Goal: Information Seeking & Learning: Learn about a topic

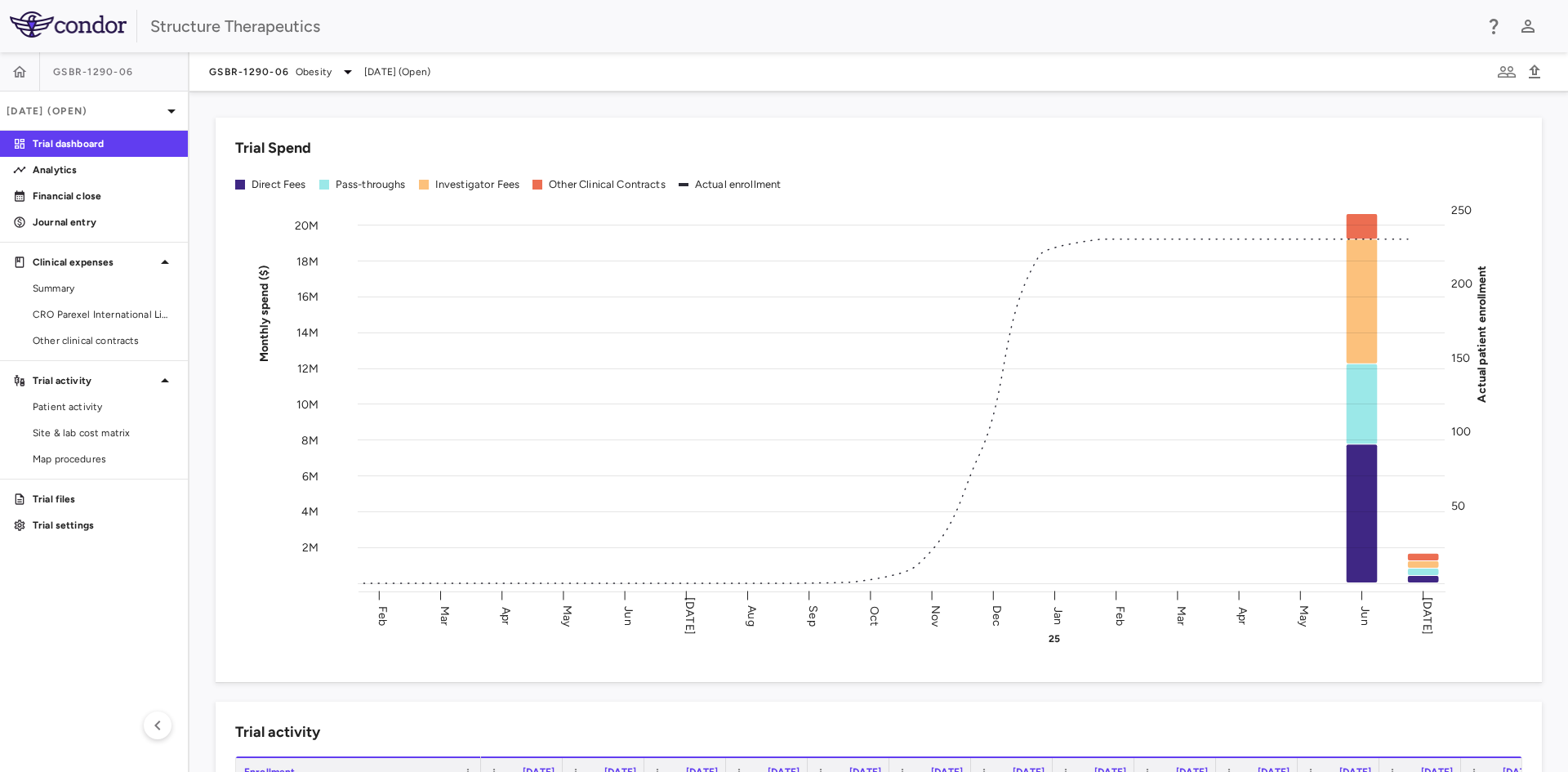
click at [309, 100] on div "Trial Spend Direct Fees Pass-throughs Investigator Fees Other Clinical Contract…" at bounding box center [869, 390] width 1346 height 585
click at [129, 175] on p "Analytics" at bounding box center [103, 170] width 142 height 15
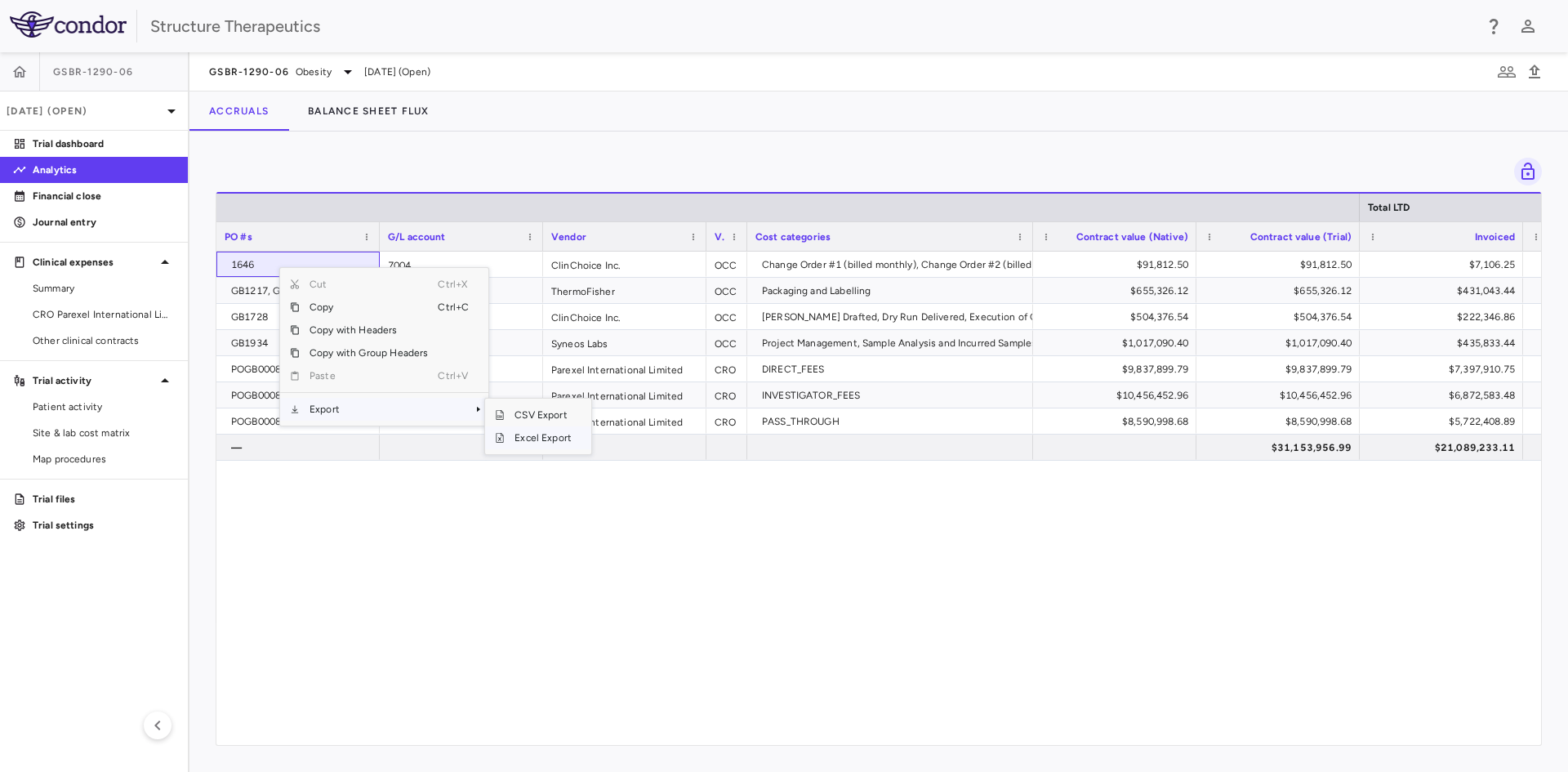
click at [547, 443] on span "Excel Export" at bounding box center [543, 438] width 77 height 23
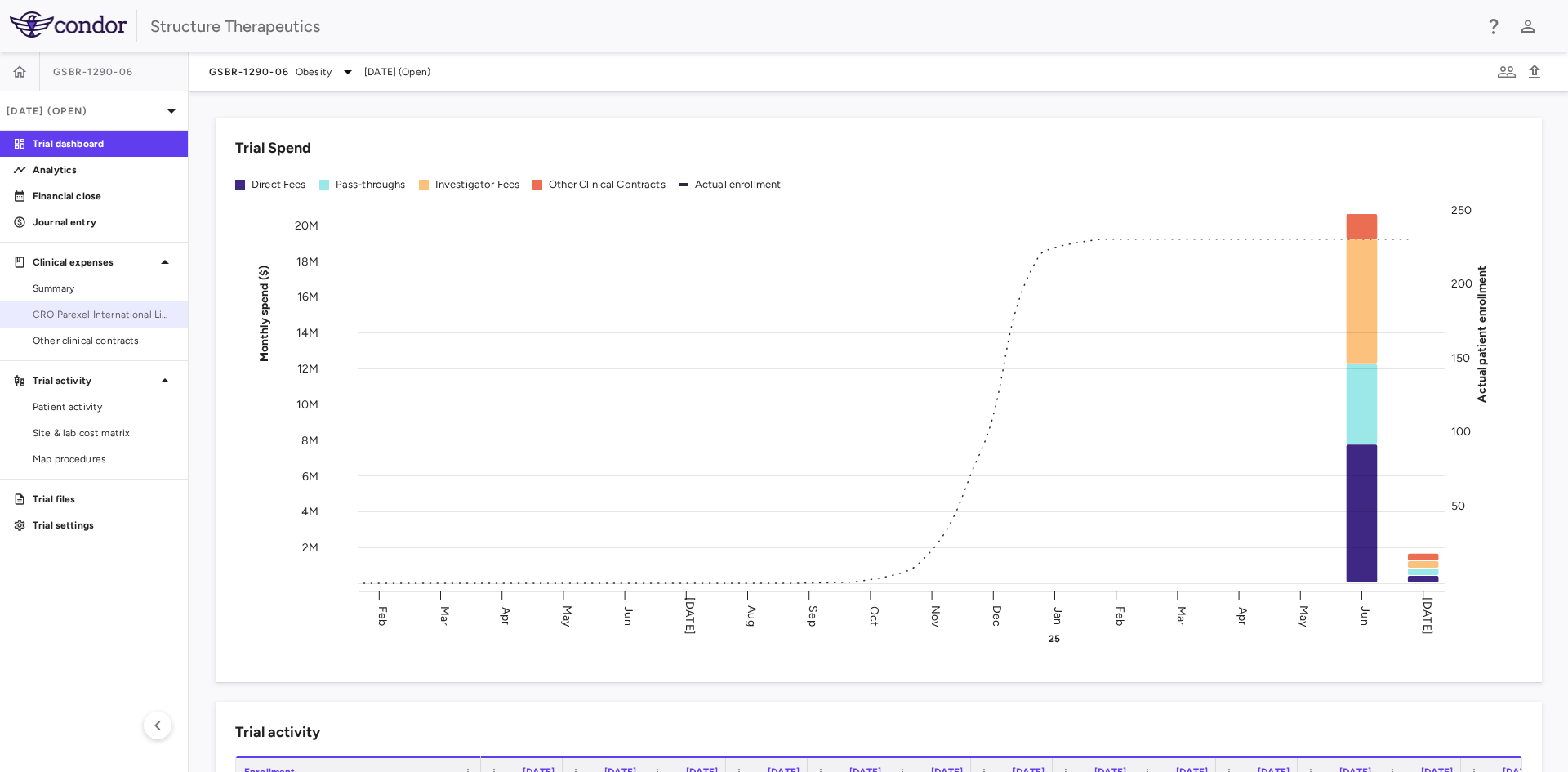
click at [125, 315] on span "CRO Parexel International Limited" at bounding box center [103, 314] width 142 height 15
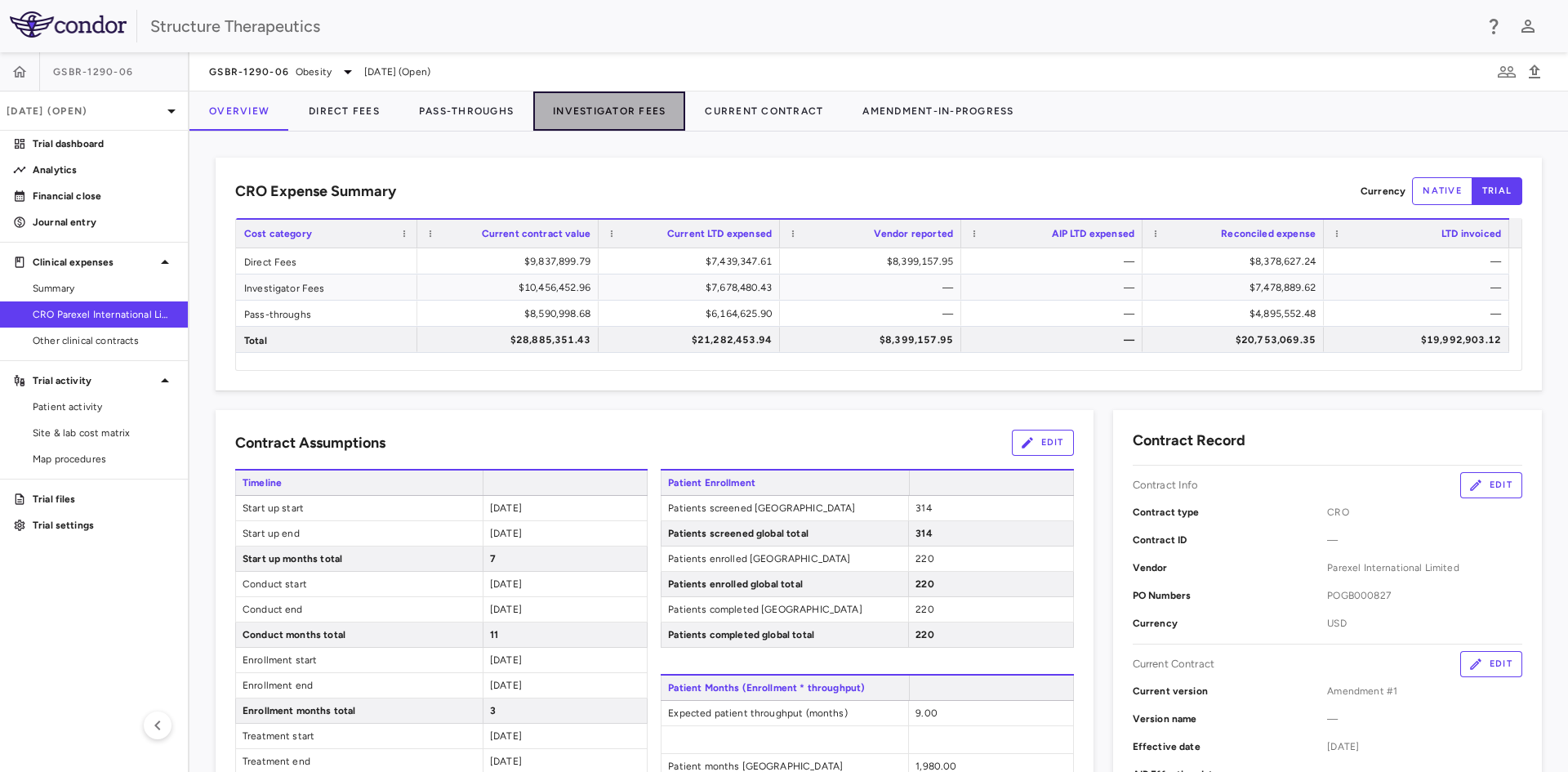
click at [594, 109] on button "Investigator Fees" at bounding box center [609, 111] width 152 height 39
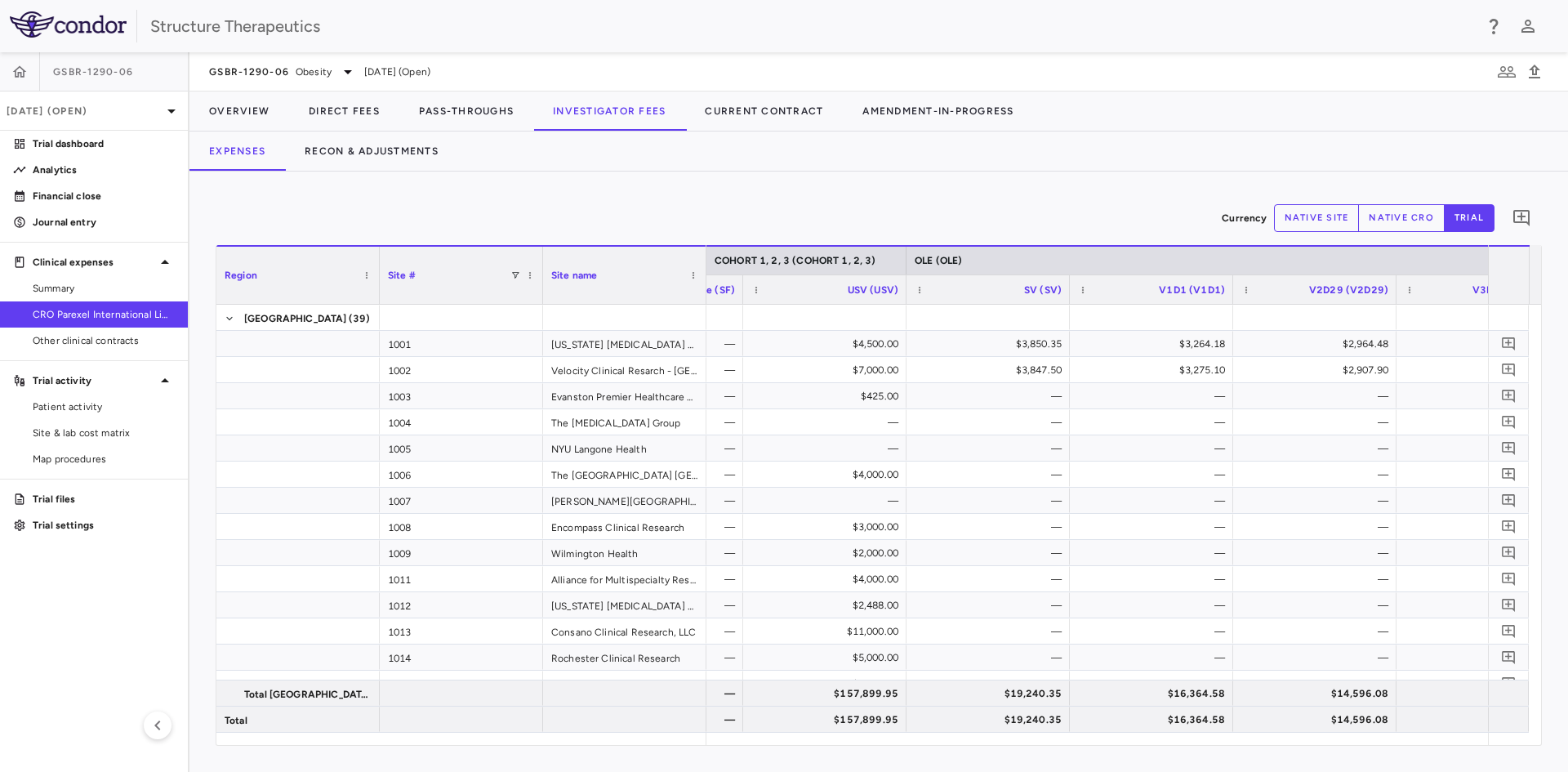
drag, startPoint x: 1075, startPoint y: 746, endPoint x: 1158, endPoint y: 747, distance: 83.0
click at [1158, 747] on div "Currency native site native cro trial 0 Region Drag here to set column labels R…" at bounding box center [879, 472] width 1379 height 601
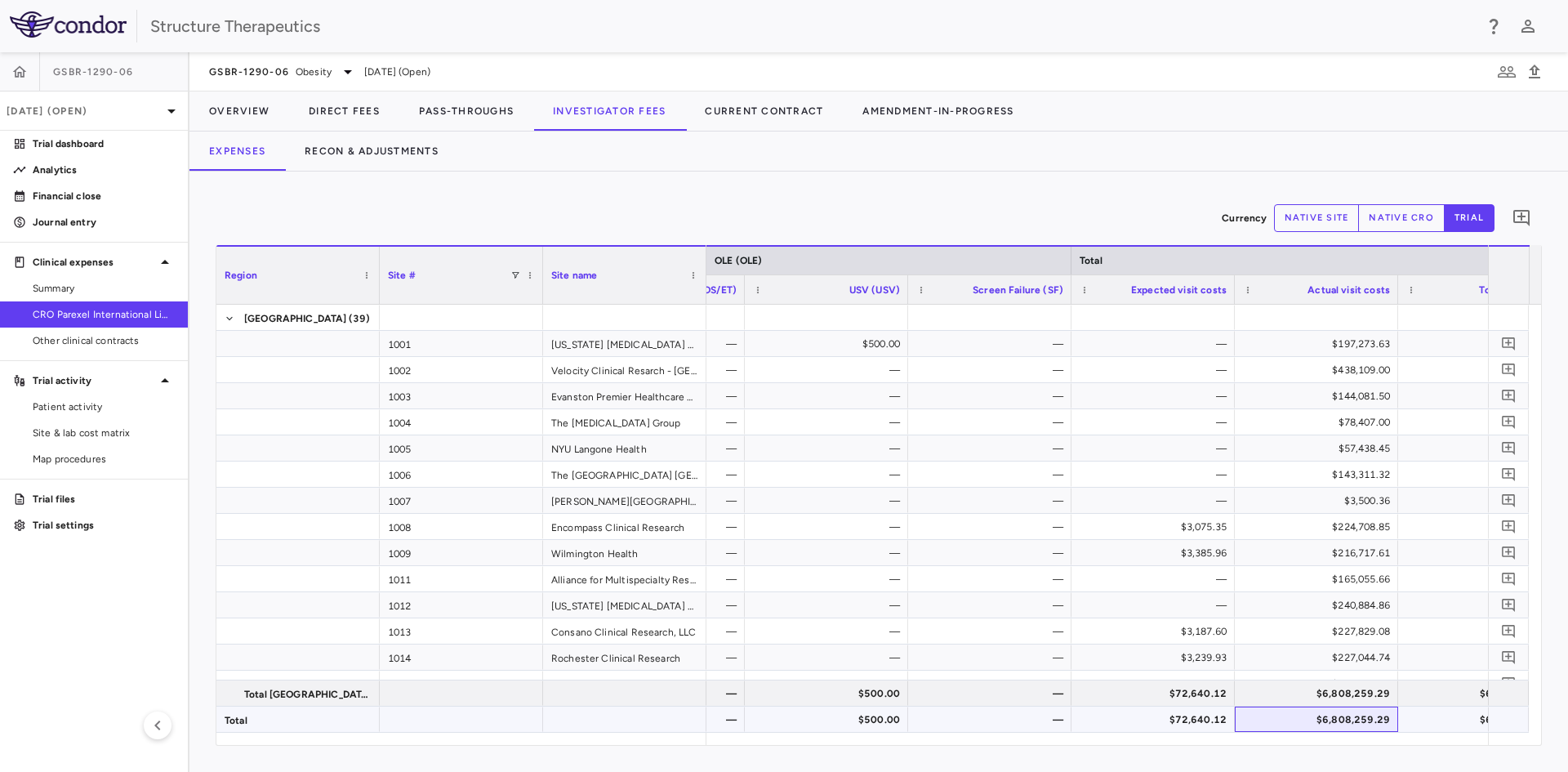
drag, startPoint x: 1324, startPoint y: 730, endPoint x: 1366, endPoint y: 730, distance: 42.0
click at [1366, 730] on div "$6,808,259.29" at bounding box center [1320, 720] width 140 height 26
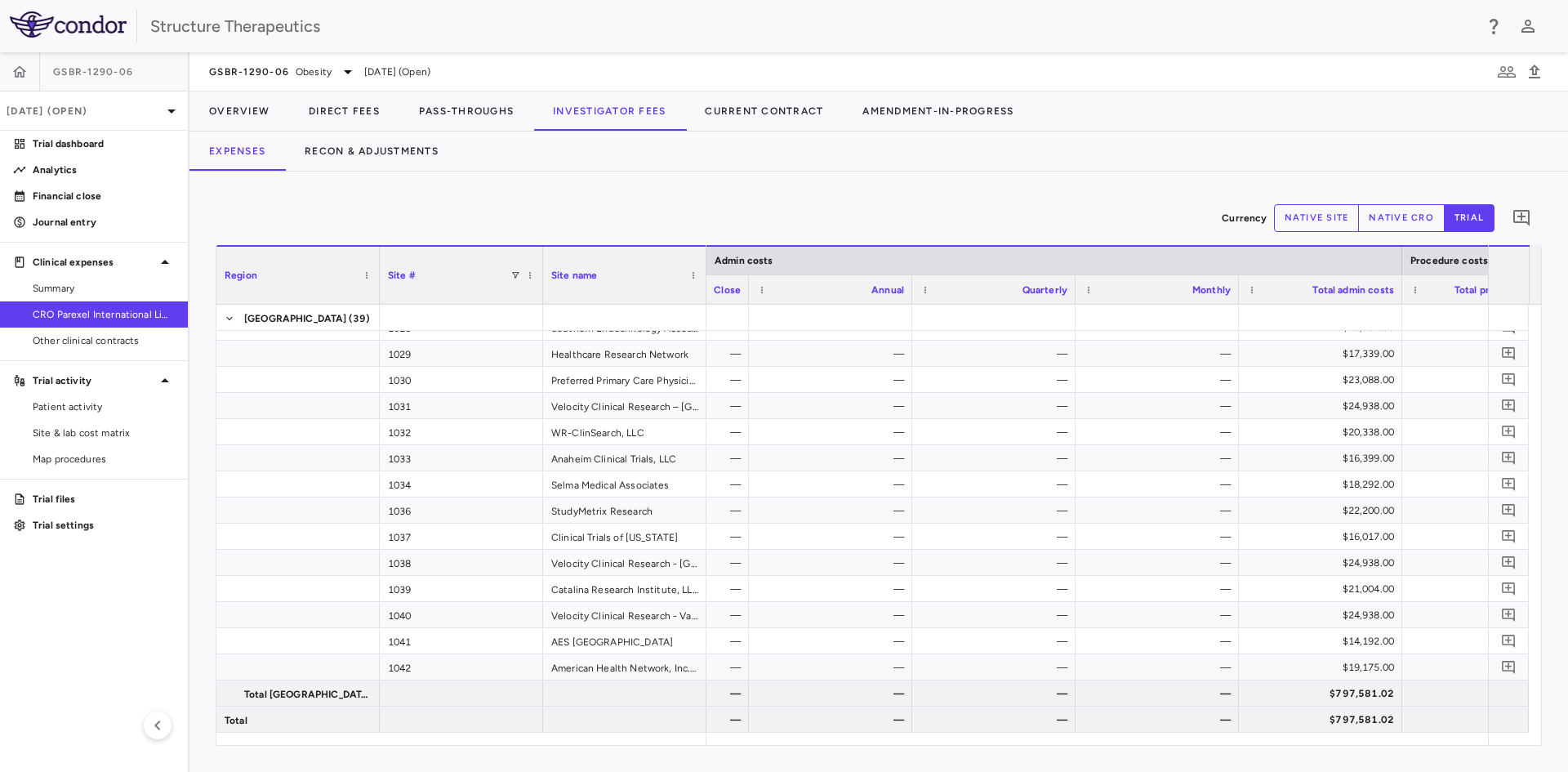
scroll to position [0, 6266]
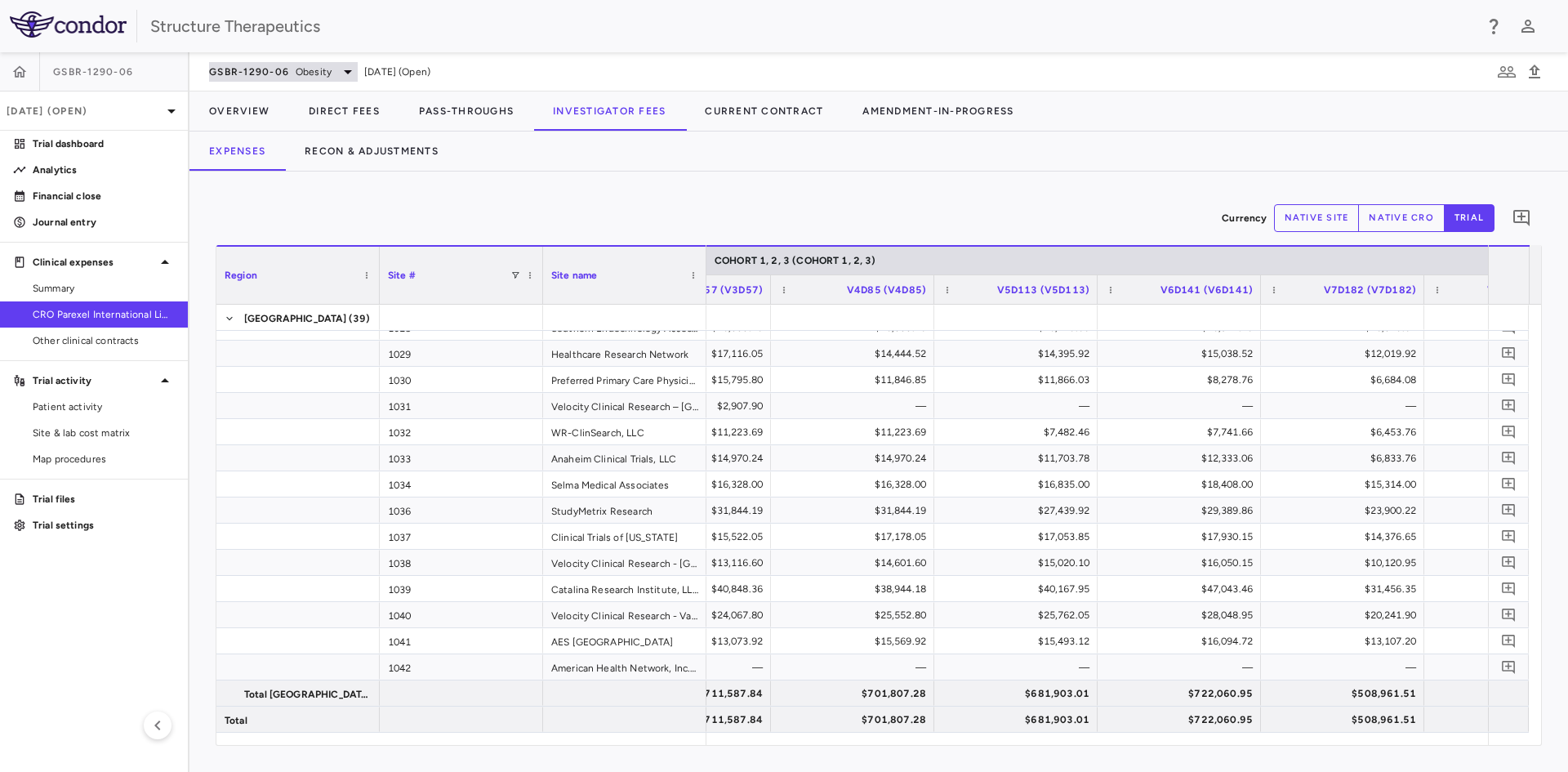
click at [335, 76] on div "GSBR-1290-06 Obesity" at bounding box center [283, 72] width 148 height 19
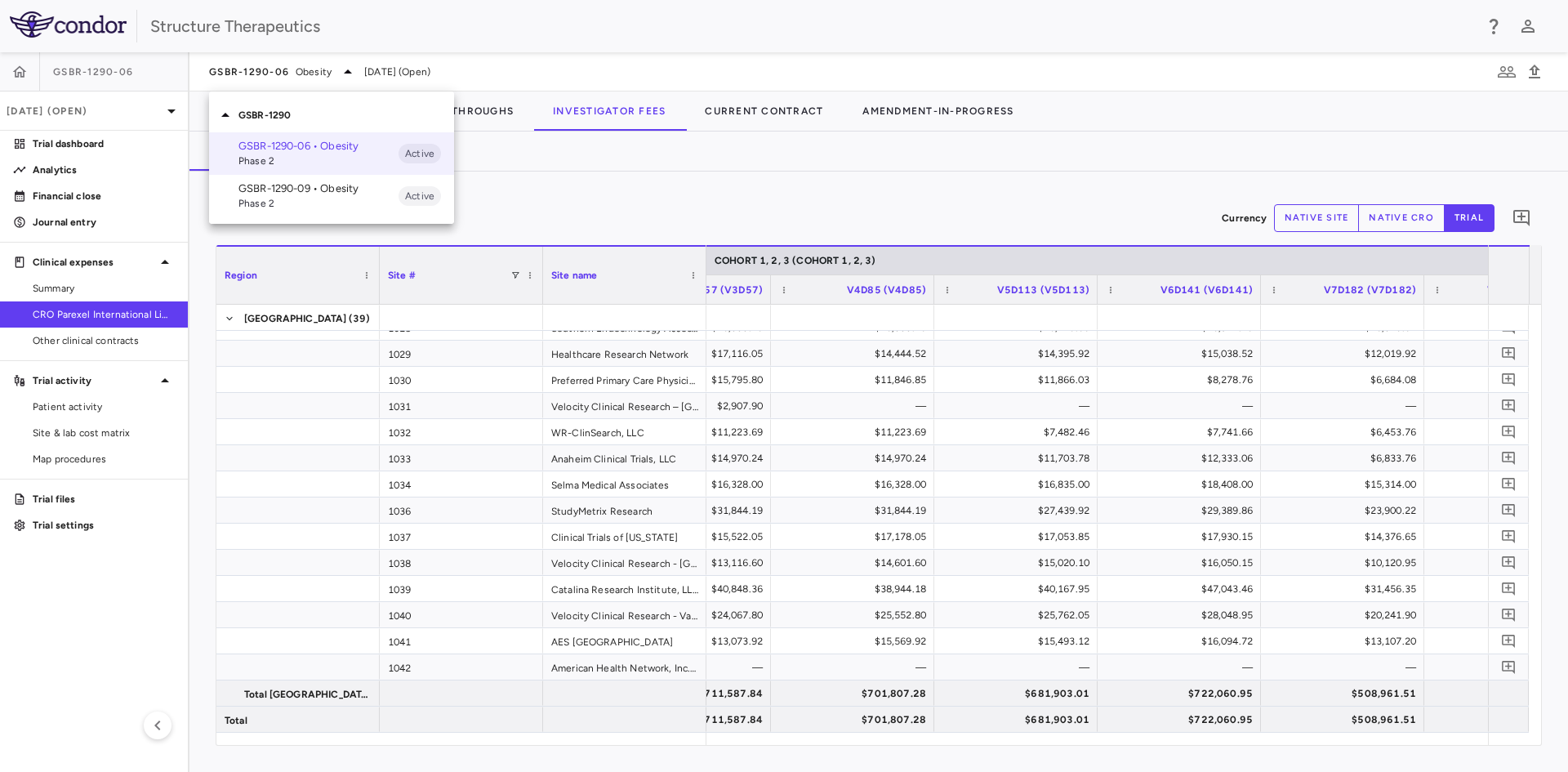
click at [315, 193] on p "GSBR-1290-09 • Obesity" at bounding box center [318, 188] width 160 height 15
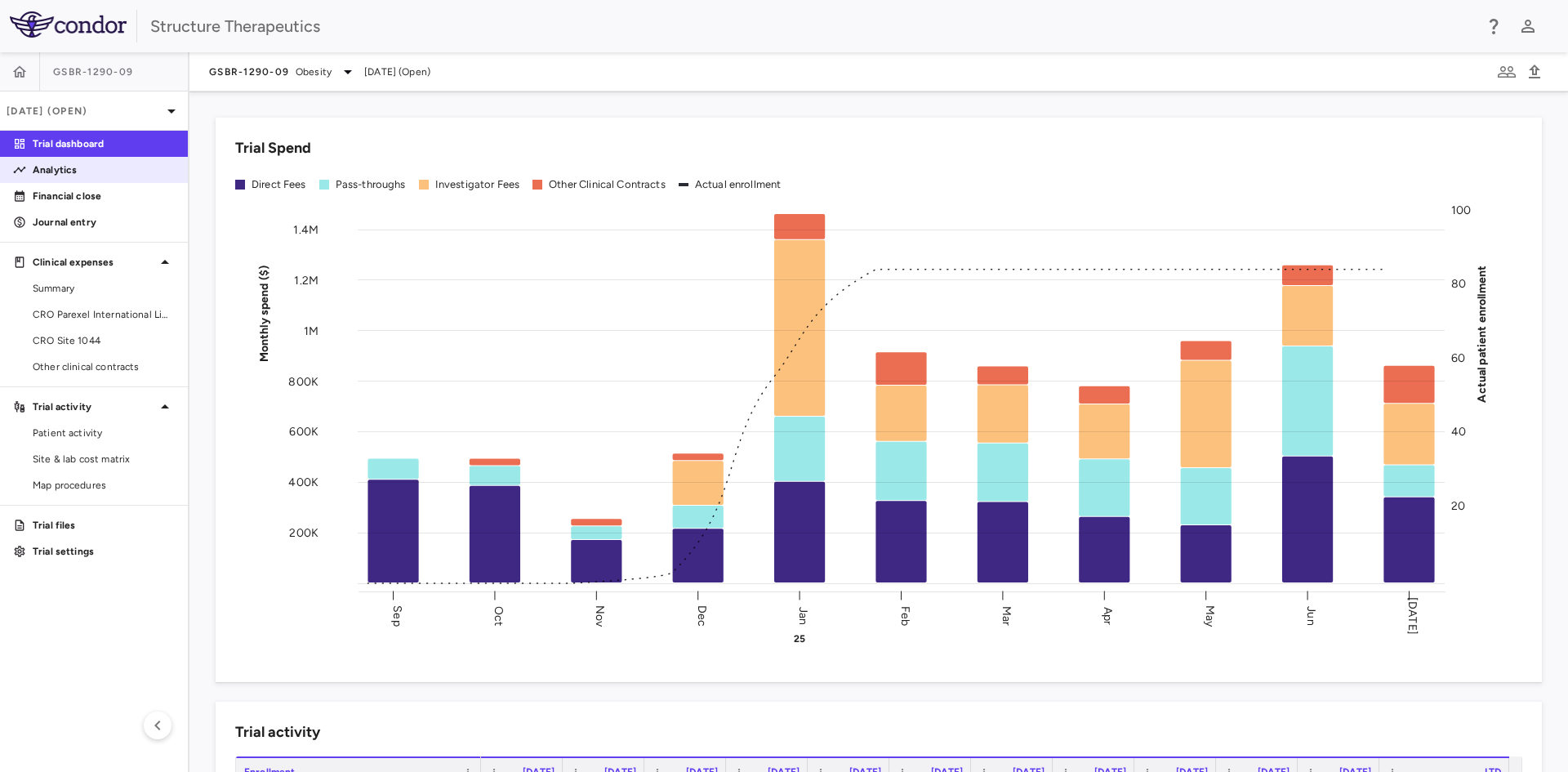
click at [110, 162] on link "Analytics" at bounding box center [94, 170] width 188 height 25
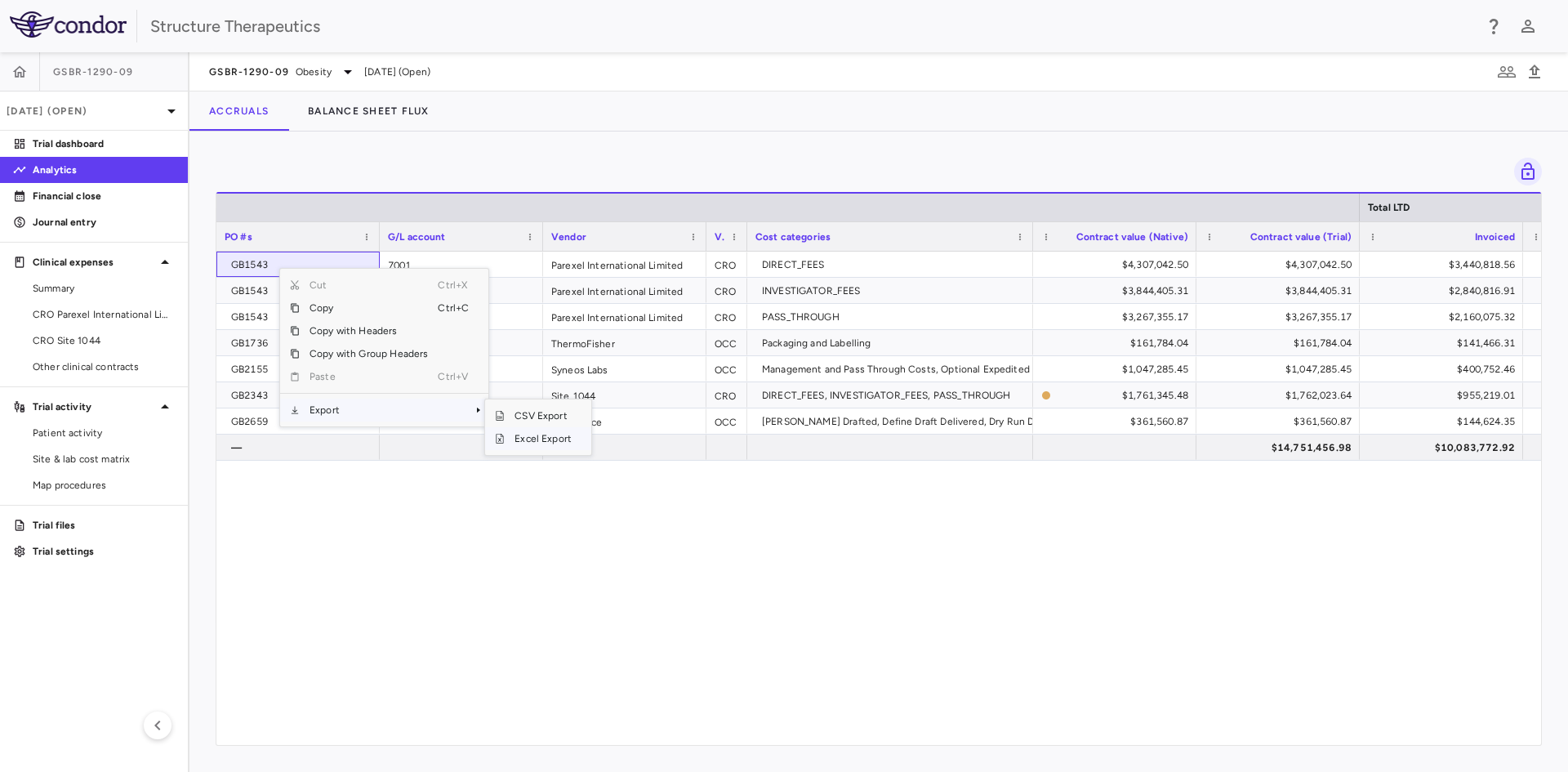
click at [527, 435] on span "Excel Export" at bounding box center [543, 439] width 77 height 23
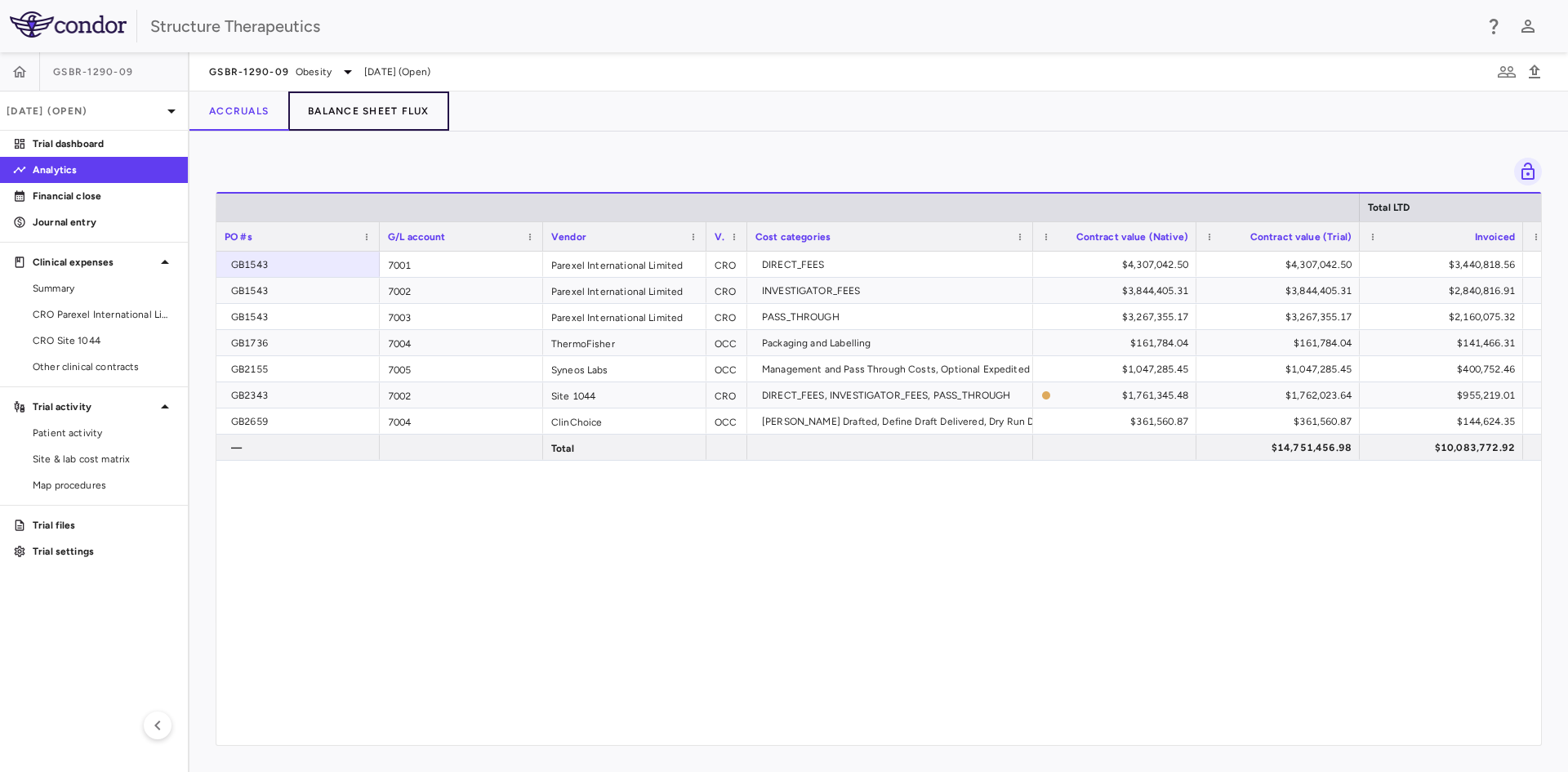
drag, startPoint x: 377, startPoint y: 119, endPoint x: 382, endPoint y: 129, distance: 11.2
click at [377, 119] on button "Balance Sheet Flux" at bounding box center [369, 111] width 161 height 39
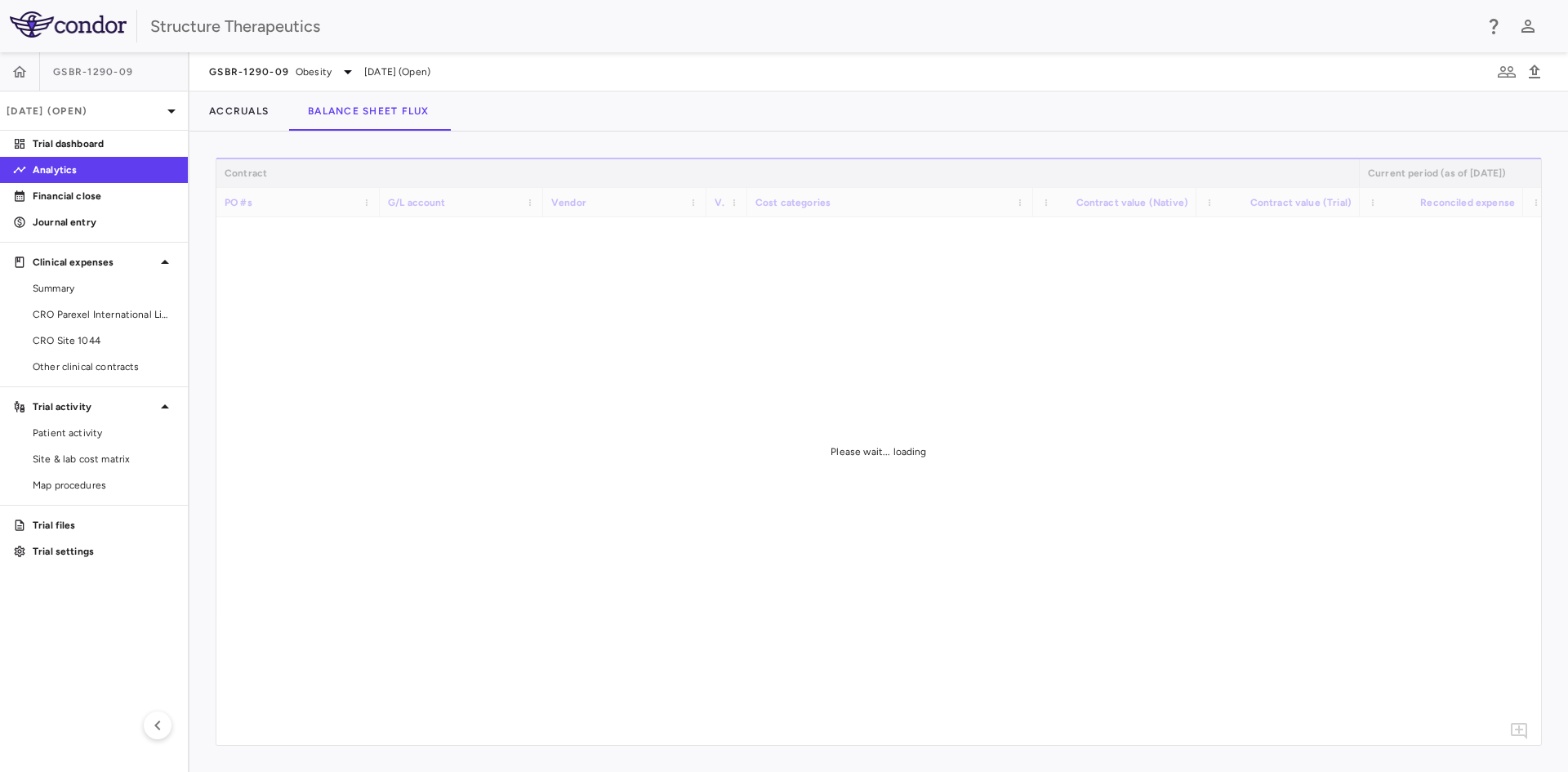
drag, startPoint x: 655, startPoint y: 743, endPoint x: 1014, endPoint y: 731, distance: 359.2
click at [1014, 731] on div "Please wait... loading" at bounding box center [878, 451] width 1325 height 587
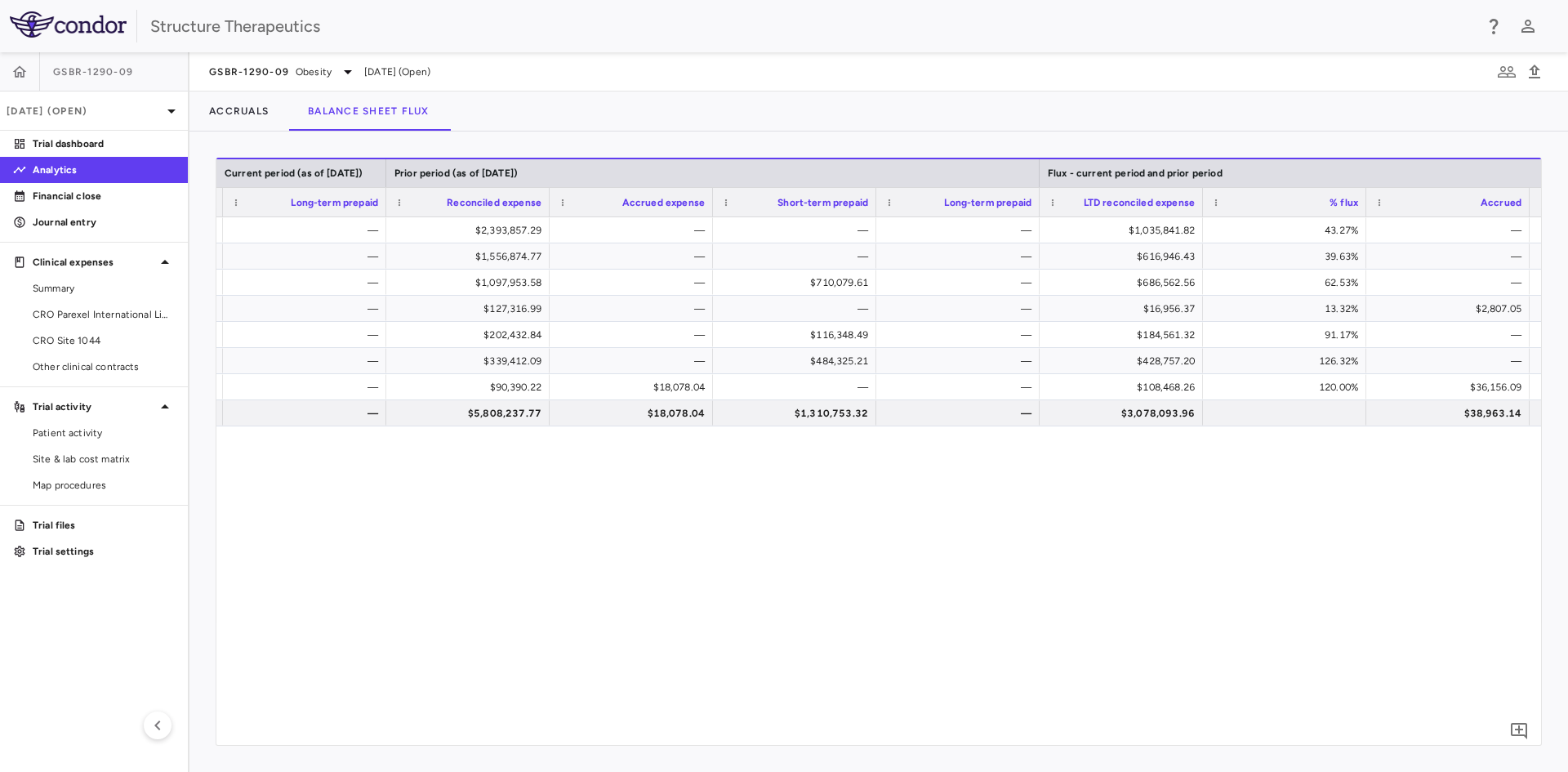
scroll to position [0, 1613]
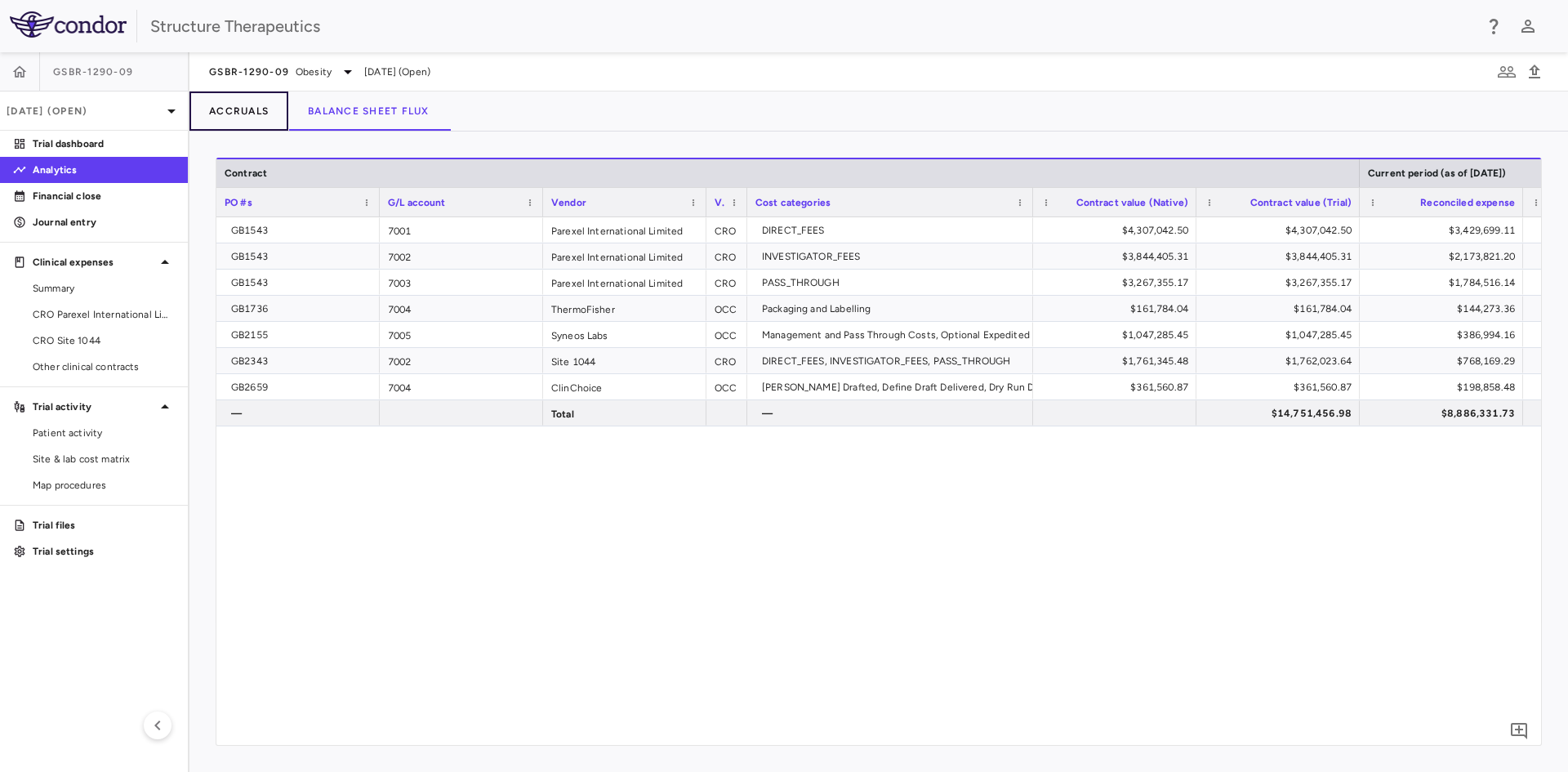
drag, startPoint x: 230, startPoint y: 102, endPoint x: 251, endPoint y: 110, distance: 22.5
click at [230, 106] on button "Accruals" at bounding box center [239, 111] width 99 height 39
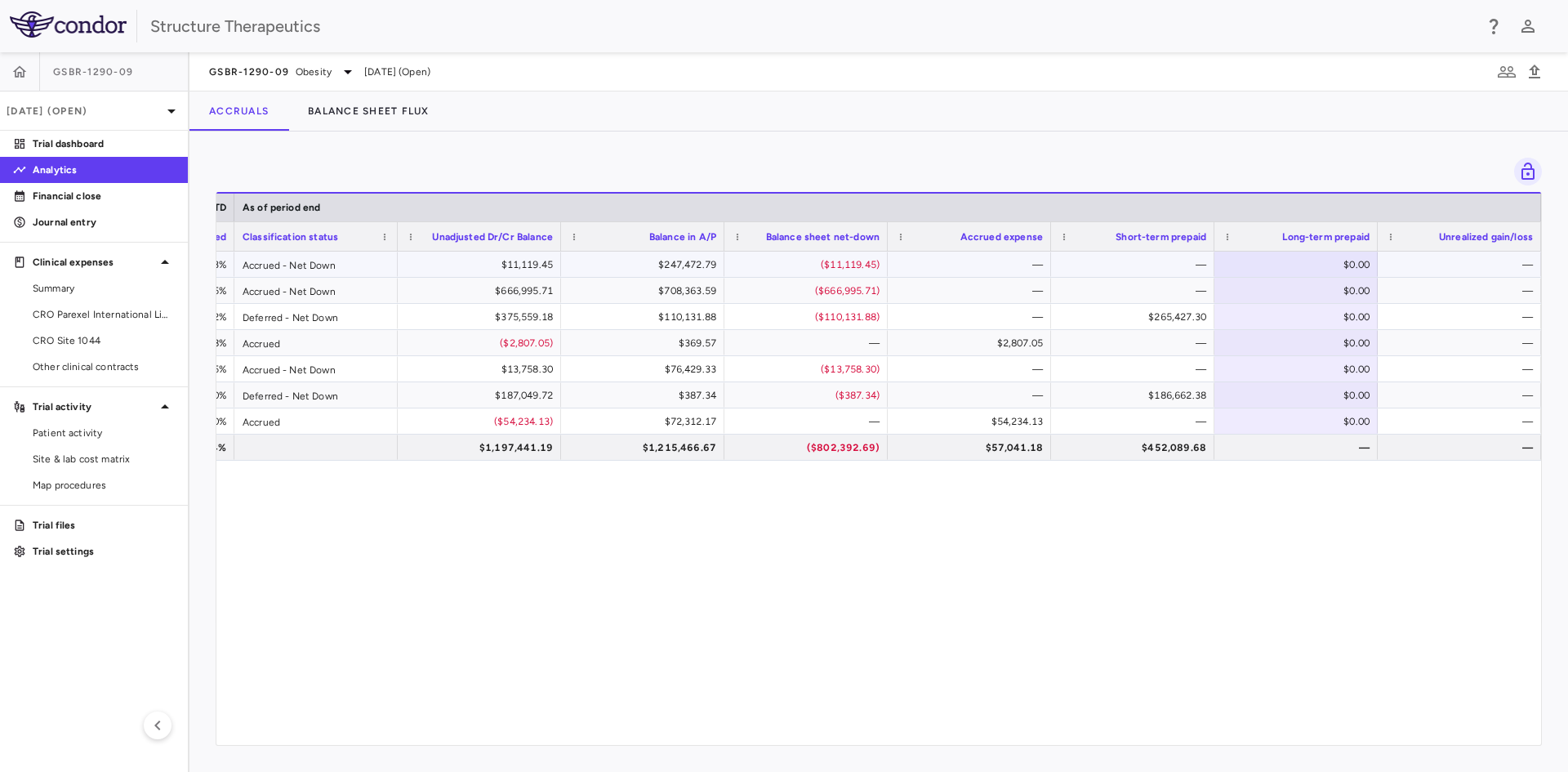
click at [1316, 263] on div "$0.00" at bounding box center [1299, 265] width 140 height 26
type input "******"
click at [1321, 291] on div "$0.00" at bounding box center [1299, 291] width 140 height 26
type input "******"
click at [1318, 317] on div "$0.00" at bounding box center [1299, 317] width 140 height 26
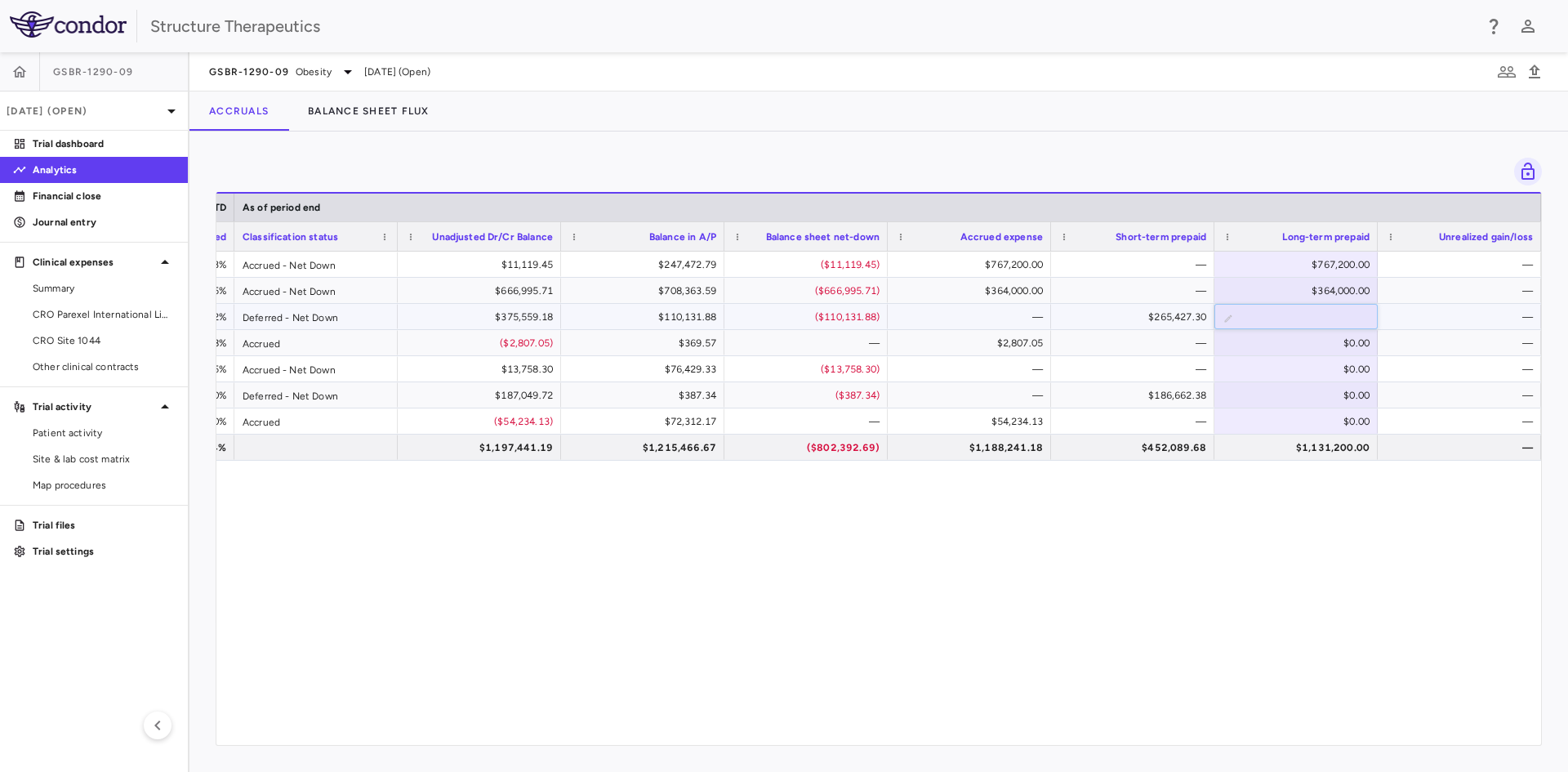
type input "******"
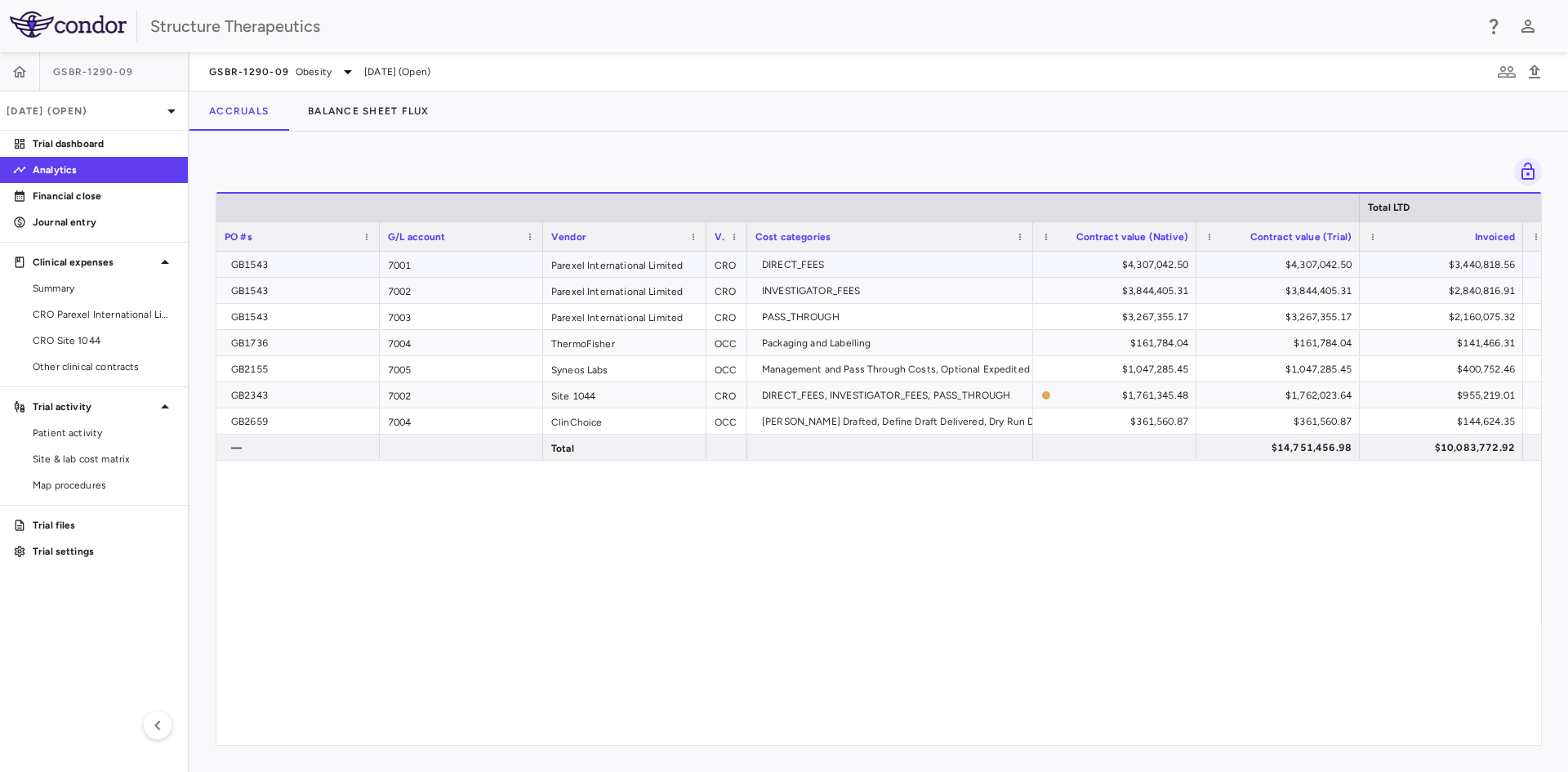
click at [337, 269] on div "GB1543" at bounding box center [301, 265] width 140 height 26
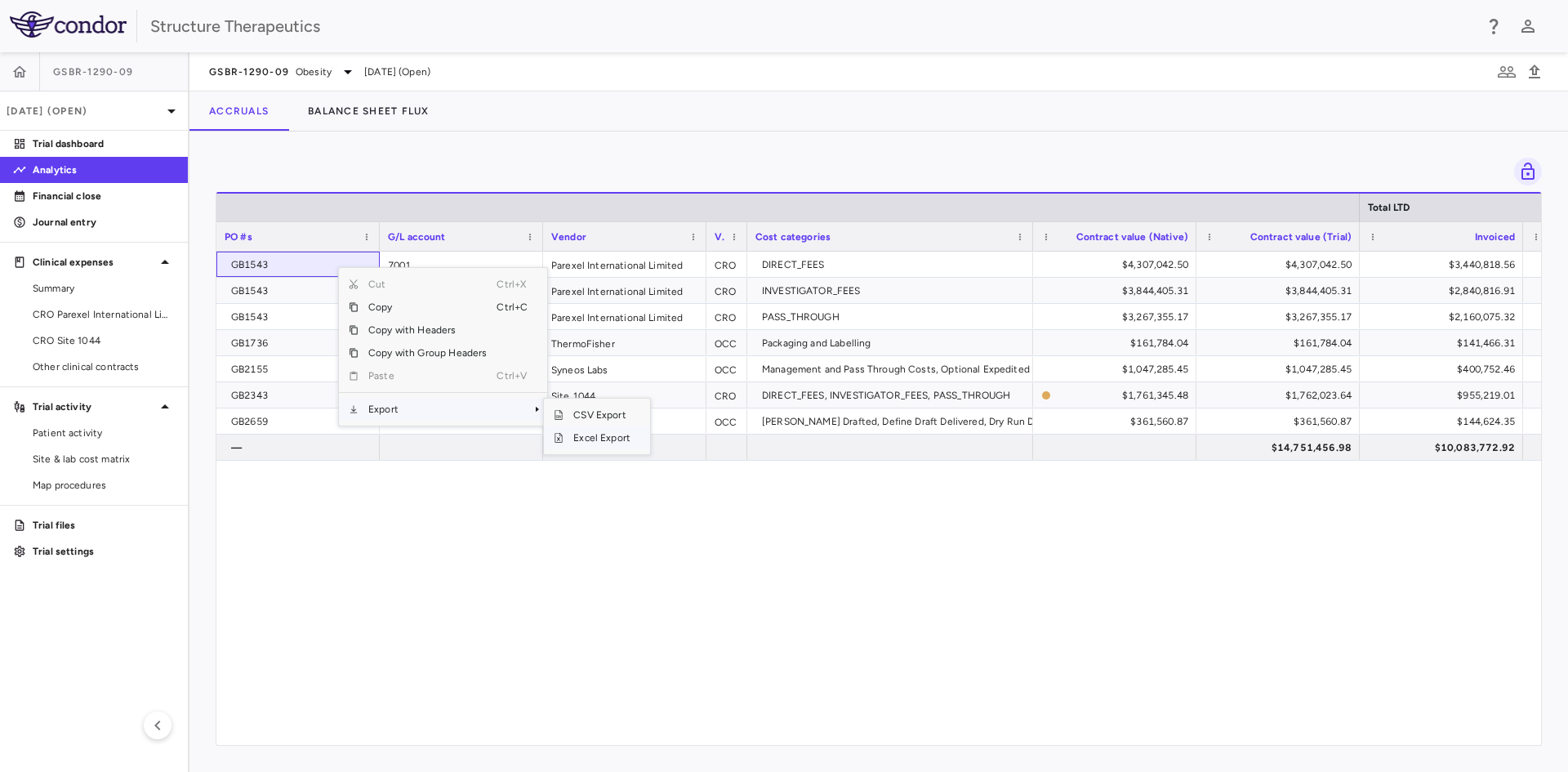
click at [581, 439] on span "Excel Export" at bounding box center [601, 438] width 77 height 23
